Goal: Transaction & Acquisition: Purchase product/service

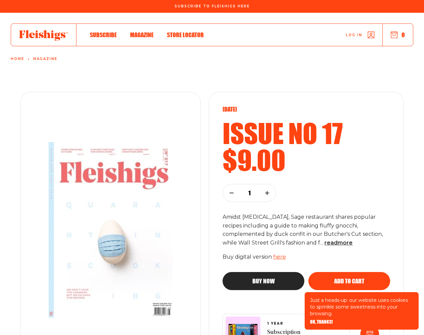
click at [321, 320] on span "OK, THANKS!" at bounding box center [321, 317] width 23 height 5
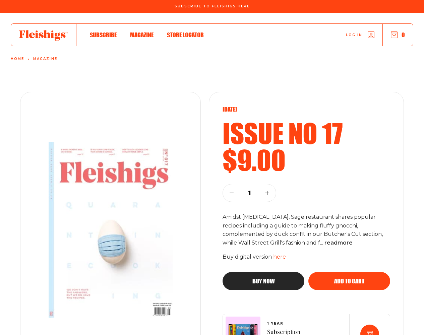
click at [349, 278] on span "Add to cart" at bounding box center [349, 275] width 30 height 6
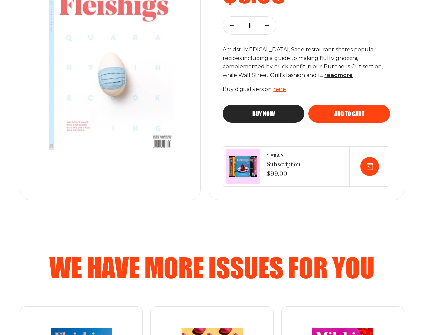
scroll to position [335, 0]
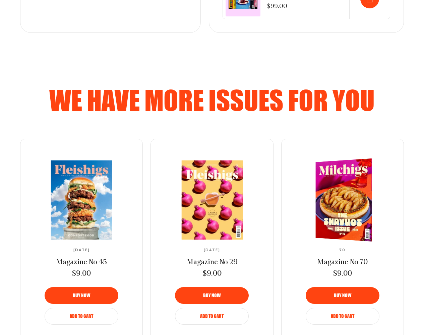
click at [81, 314] on span "Add to Cart" at bounding box center [81, 311] width 23 height 5
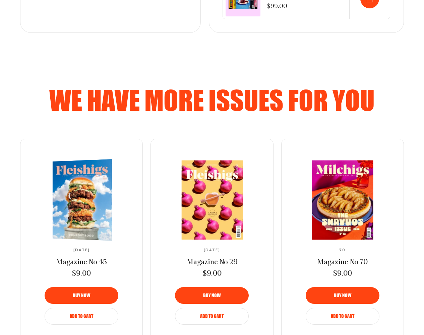
click at [81, 314] on span "Add to Cart" at bounding box center [81, 311] width 23 height 5
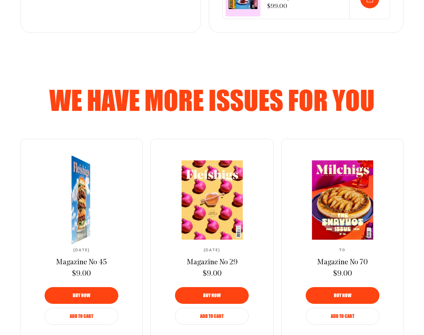
click at [212, 314] on span "Add to Cart" at bounding box center [211, 311] width 23 height 5
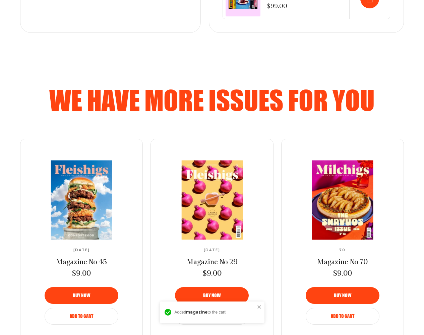
scroll to position [503, 0]
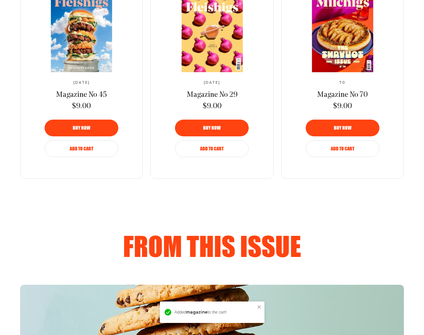
click at [81, 40] on img at bounding box center [81, 32] width 112 height 79
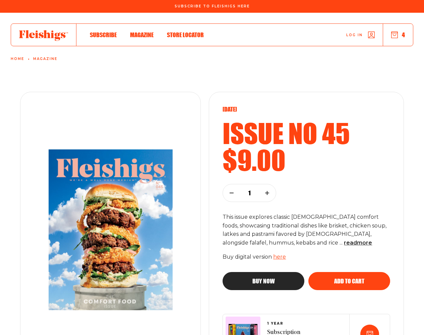
click at [349, 278] on span "Add to cart" at bounding box center [349, 275] width 30 height 6
